Goal: Task Accomplishment & Management: Complete application form

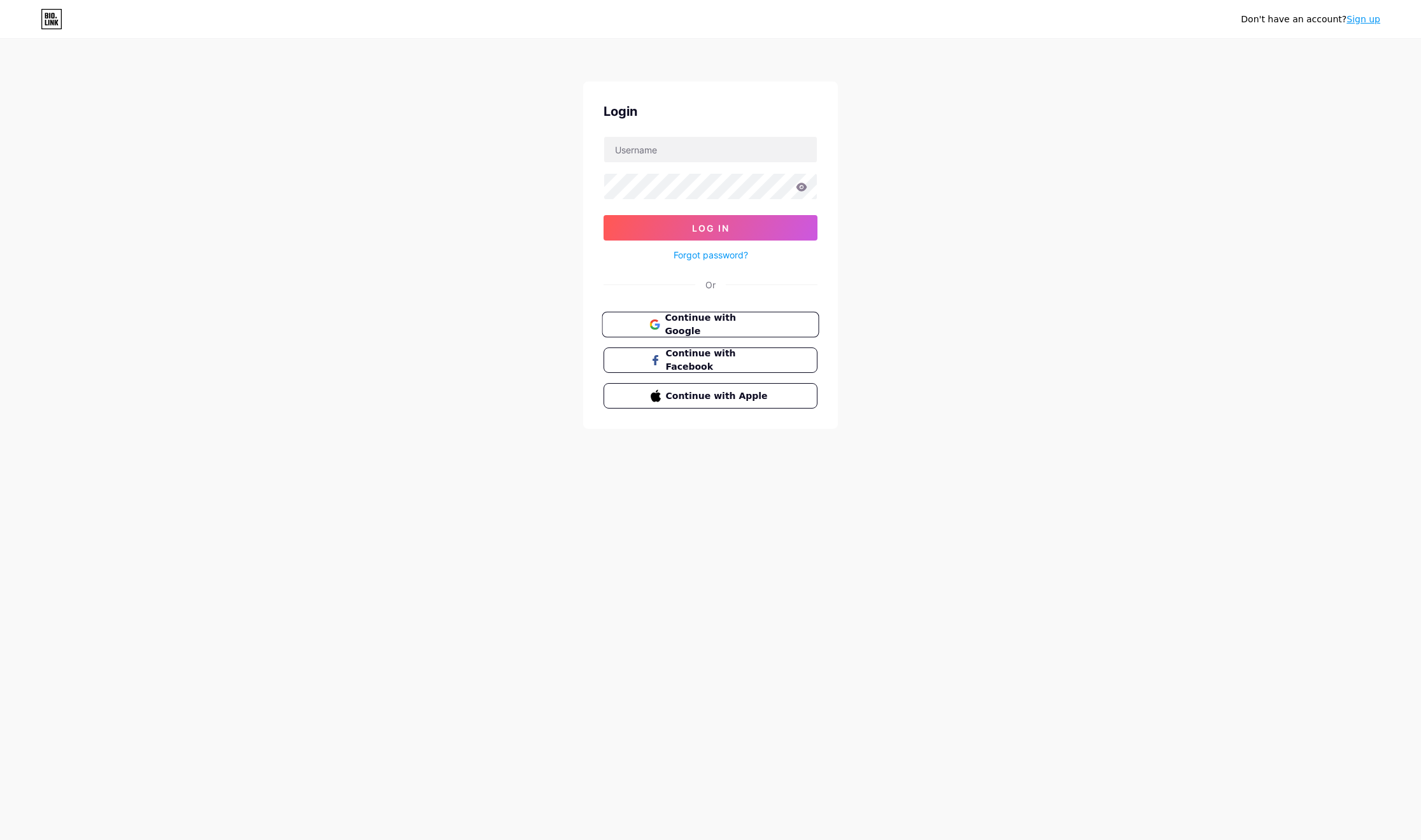
click at [663, 321] on span "Continue with Google" at bounding box center [710, 325] width 122 height 27
